Goal: Transaction & Acquisition: Book appointment/travel/reservation

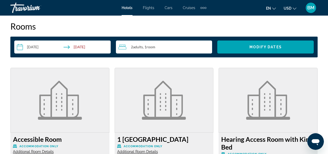
scroll to position [883, 0]
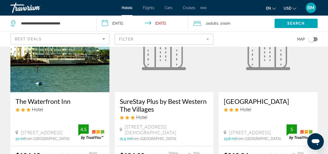
scroll to position [234, 0]
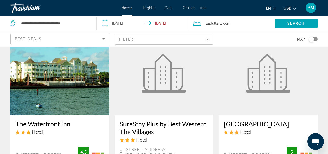
click at [56, 65] on img "Main content" at bounding box center [59, 73] width 99 height 83
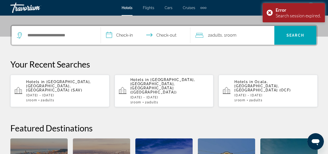
scroll to position [93, 0]
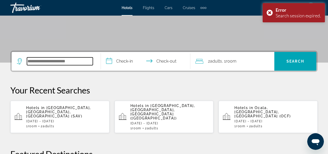
click at [78, 65] on input "Search widget" at bounding box center [60, 61] width 66 height 8
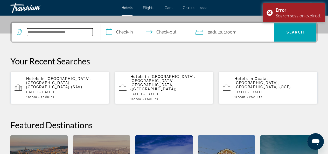
scroll to position [127, 0]
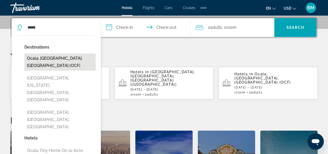
click at [76, 60] on button "Ocala, [GEOGRAPHIC_DATA], [GEOGRAPHIC_DATA] (OCF)" at bounding box center [59, 61] width 71 height 17
type input "**********"
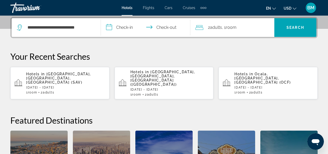
click at [146, 27] on input "**********" at bounding box center [146, 28] width 91 height 20
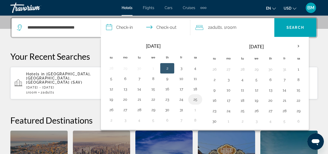
click at [195, 99] on button "25" at bounding box center [195, 99] width 8 height 7
click at [114, 109] on button "26" at bounding box center [111, 109] width 8 height 7
type input "**********"
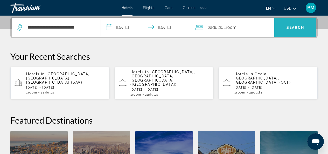
click at [299, 29] on span "Search" at bounding box center [296, 27] width 18 height 4
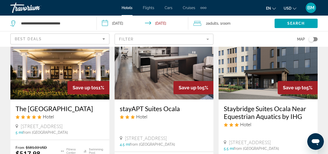
scroll to position [493, 0]
click at [148, 67] on img "Main content" at bounding box center [164, 58] width 99 height 83
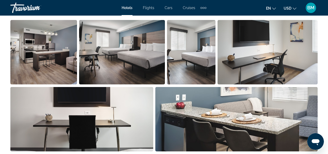
scroll to position [311, 0]
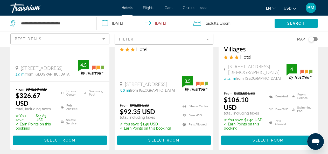
scroll to position [805, 0]
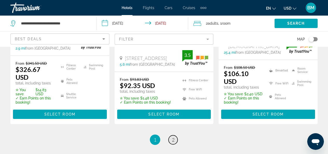
click at [173, 137] on span "2" at bounding box center [173, 140] width 3 height 6
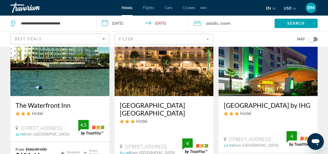
scroll to position [26, 0]
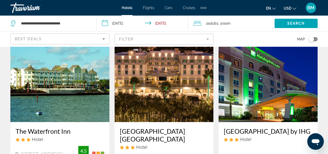
click at [76, 84] on img "Main content" at bounding box center [59, 80] width 99 height 83
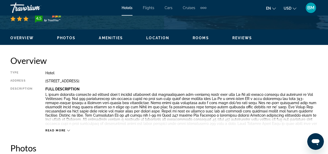
scroll to position [234, 0]
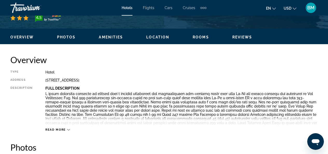
click at [66, 35] on span "Photos" at bounding box center [66, 37] width 19 height 4
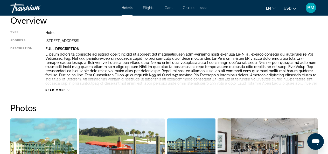
scroll to position [241, 0]
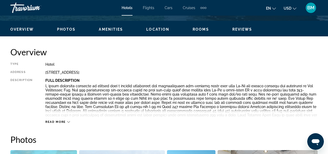
click at [62, 121] on span "Read more" at bounding box center [55, 121] width 21 height 3
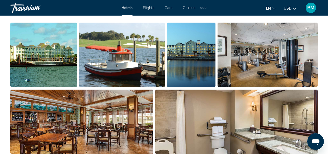
scroll to position [449, 0]
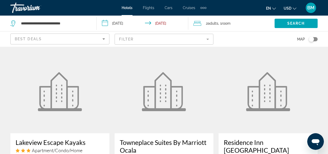
scroll to position [441, 0]
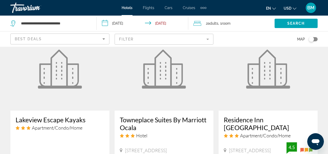
click at [51, 118] on h3 "Lakeview Escape Kayaks" at bounding box center [60, 120] width 89 height 8
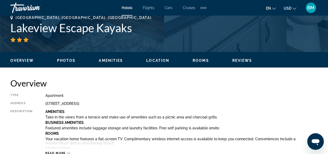
scroll to position [234, 0]
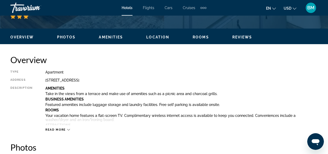
click at [51, 128] on button "Read more" at bounding box center [57, 130] width 25 height 4
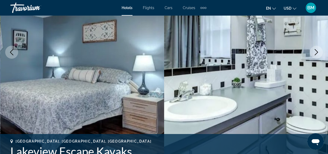
scroll to position [26, 0]
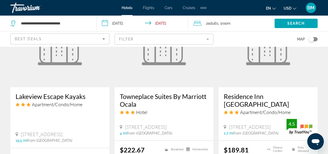
scroll to position [493, 0]
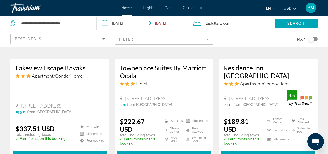
click at [144, 71] on h3 "Towneplace Suites By Marriott Ocala" at bounding box center [164, 72] width 89 height 16
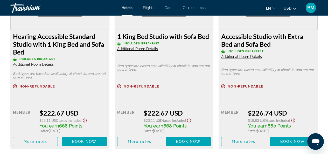
scroll to position [857, 0]
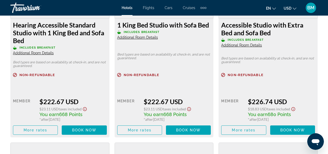
click at [41, 53] on span "Additional Room Details" at bounding box center [33, 53] width 41 height 4
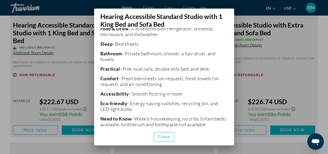
scroll to position [206, 0]
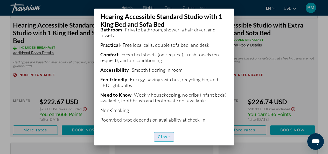
click at [157, 139] on span "button" at bounding box center [164, 137] width 20 height 12
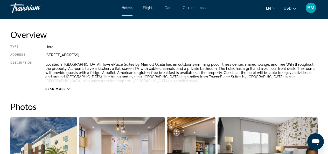
scroll to position [260, 0]
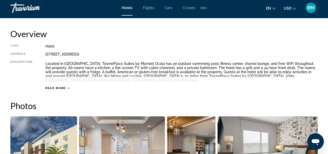
click at [61, 88] on span "Read more" at bounding box center [55, 87] width 21 height 3
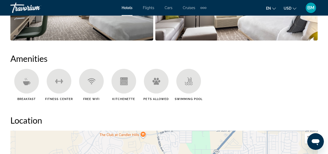
scroll to position [467, 0]
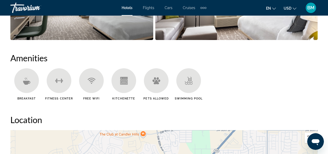
click at [31, 83] on div "Main content" at bounding box center [26, 80] width 25 height 25
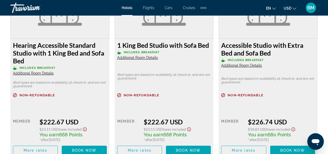
scroll to position [831, 0]
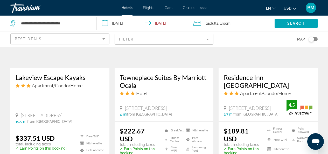
scroll to position [493, 0]
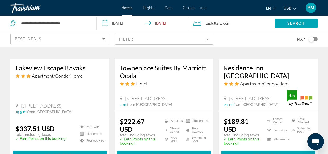
click at [159, 66] on h3 "Towneplace Suites By Marriott Ocala" at bounding box center [164, 72] width 89 height 16
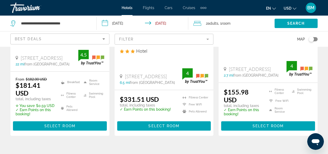
scroll to position [104, 0]
